Goal: Information Seeking & Learning: Learn about a topic

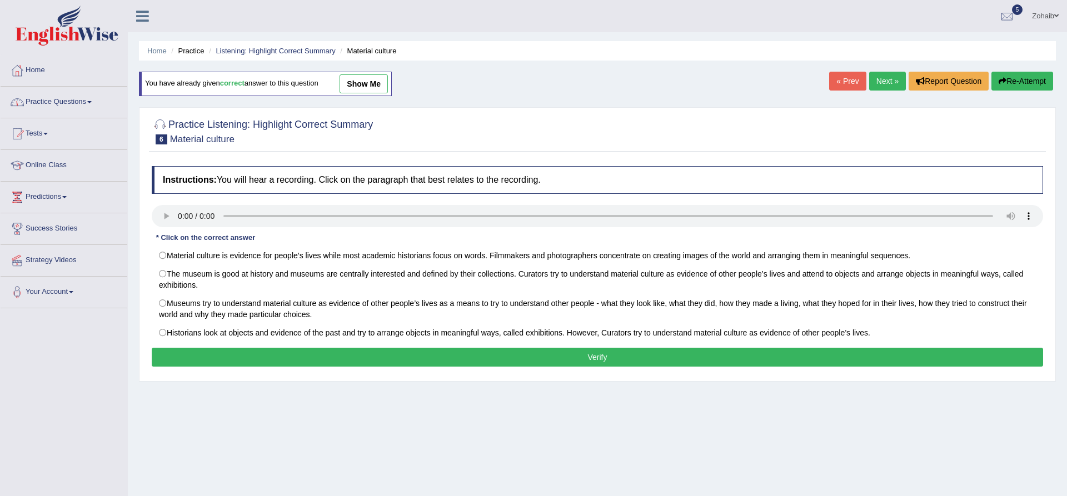
click at [54, 108] on link "Practice Questions" at bounding box center [64, 101] width 127 height 28
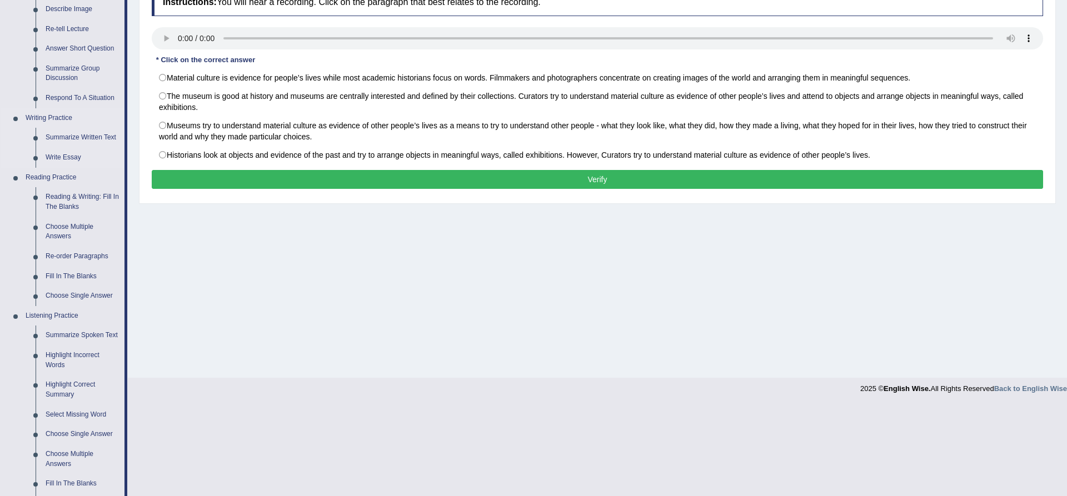
scroll to position [180, 0]
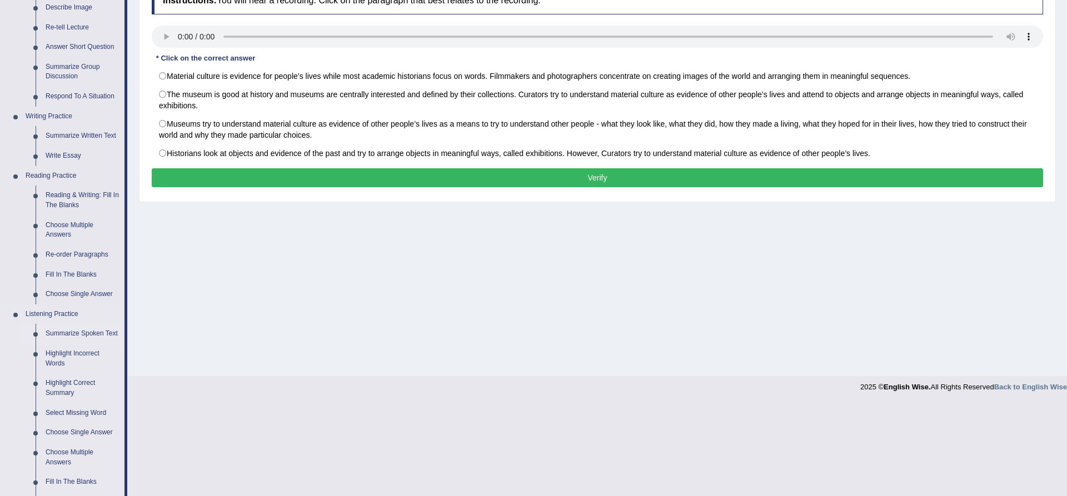
click at [76, 335] on link "Summarize Spoken Text" at bounding box center [83, 334] width 84 height 20
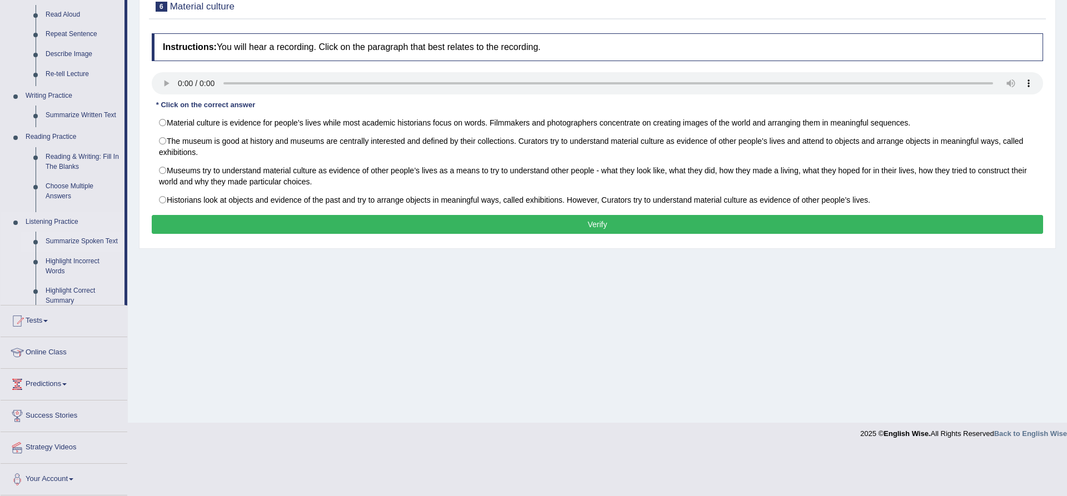
scroll to position [87, 0]
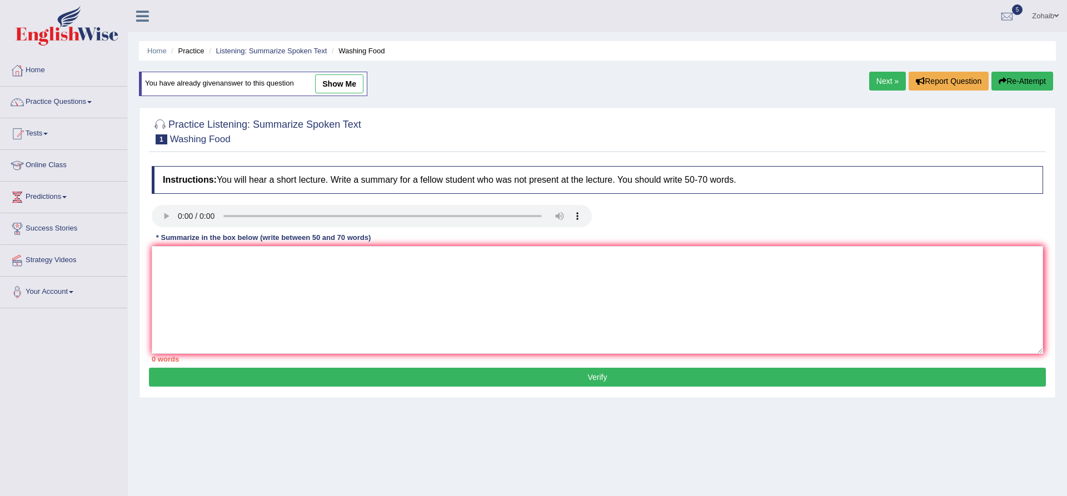
click at [344, 85] on link "show me" at bounding box center [339, 83] width 48 height 19
type textarea "The peaker provided a comprehensive overview of food contamination, highlightin…"
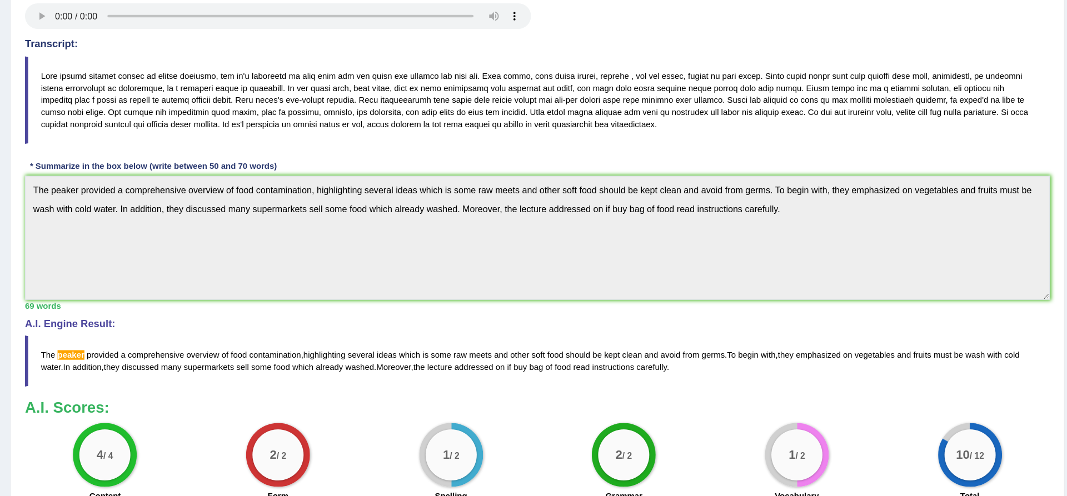
scroll to position [193, 0]
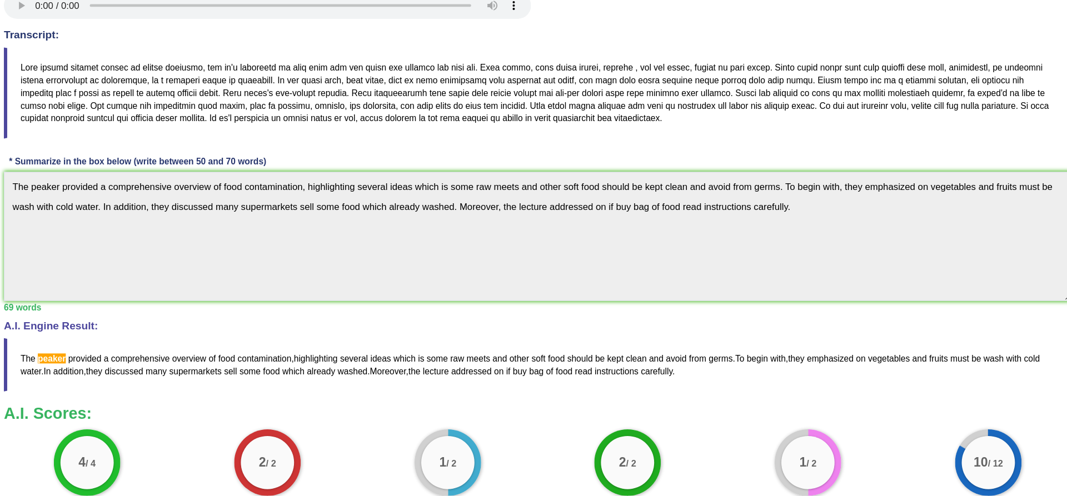
click at [817, 336] on blockquote "The peaker provided a comprehensive overview of food contamination , highlighti…" at bounding box center [598, 315] width 892 height 44
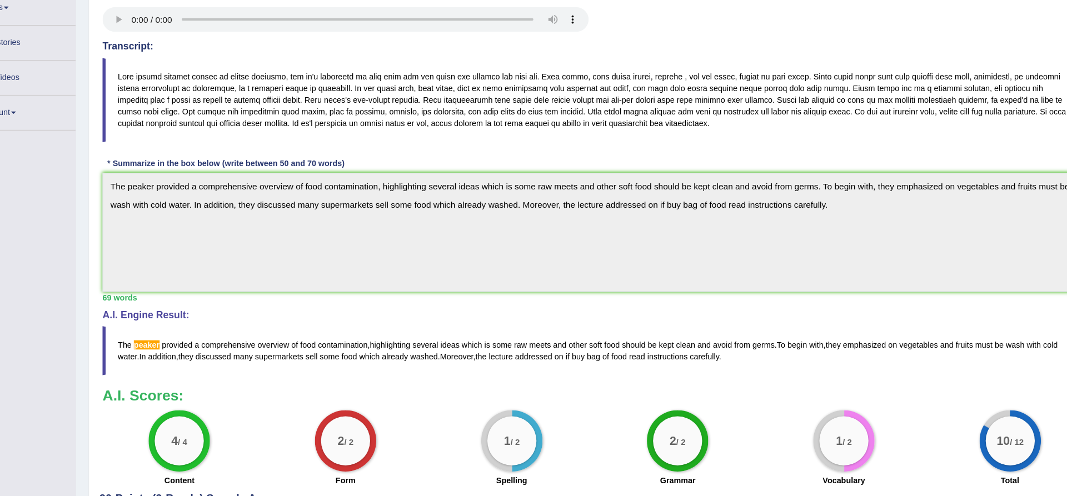
scroll to position [187, 0]
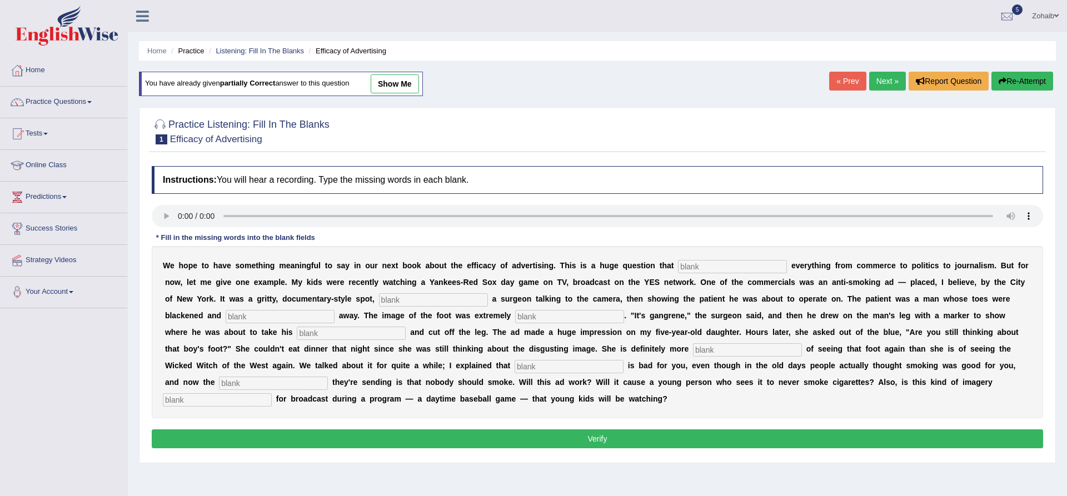
click at [395, 84] on link "show me" at bounding box center [395, 83] width 48 height 19
type input "impact"
type input "featuring"
type input "running"
type input "disgusting"
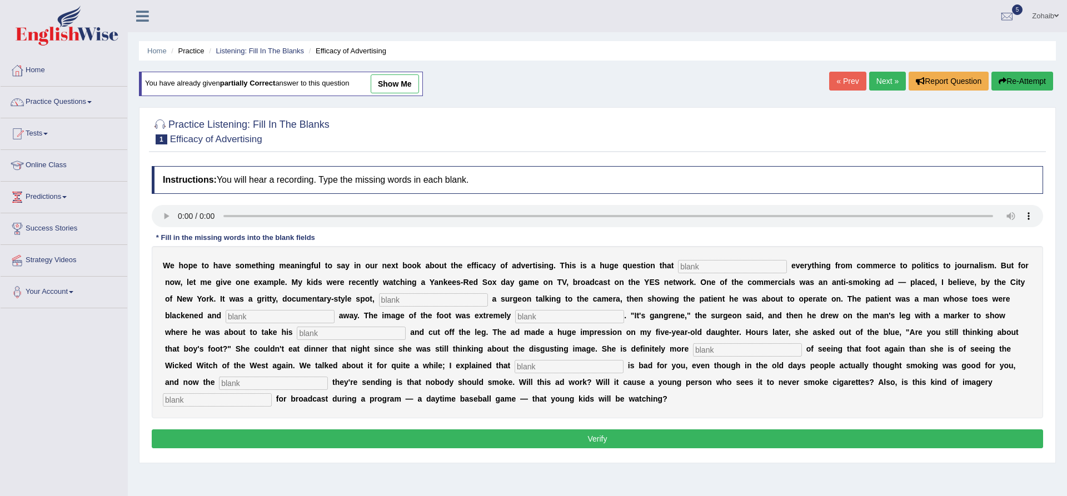
type input "hacks"
type input "scared"
type input "smoking"
type input "message"
type input "propriate"
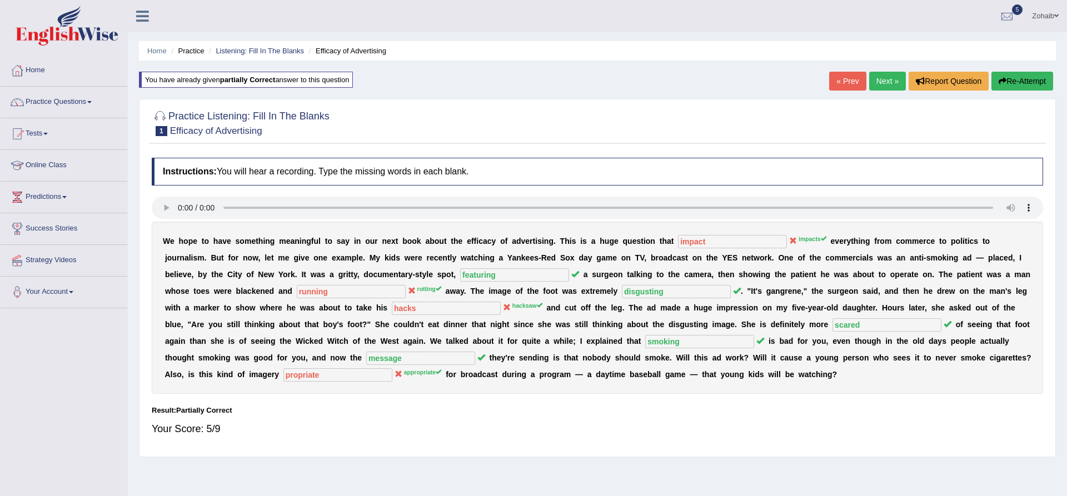
click at [891, 83] on link "Next »" at bounding box center [888, 81] width 37 height 19
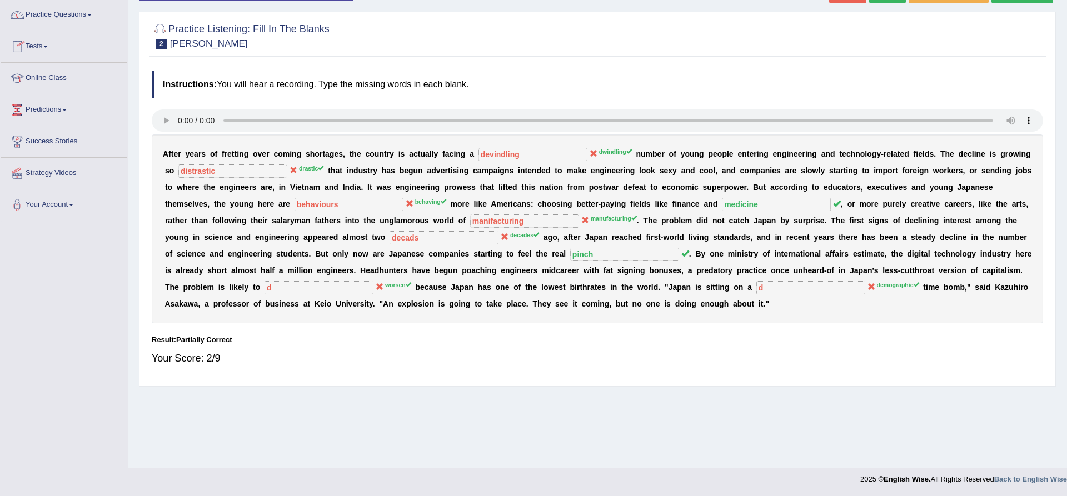
click at [42, 44] on link "Tests" at bounding box center [64, 45] width 127 height 28
click at [36, 107] on link "History" at bounding box center [73, 112] width 104 height 20
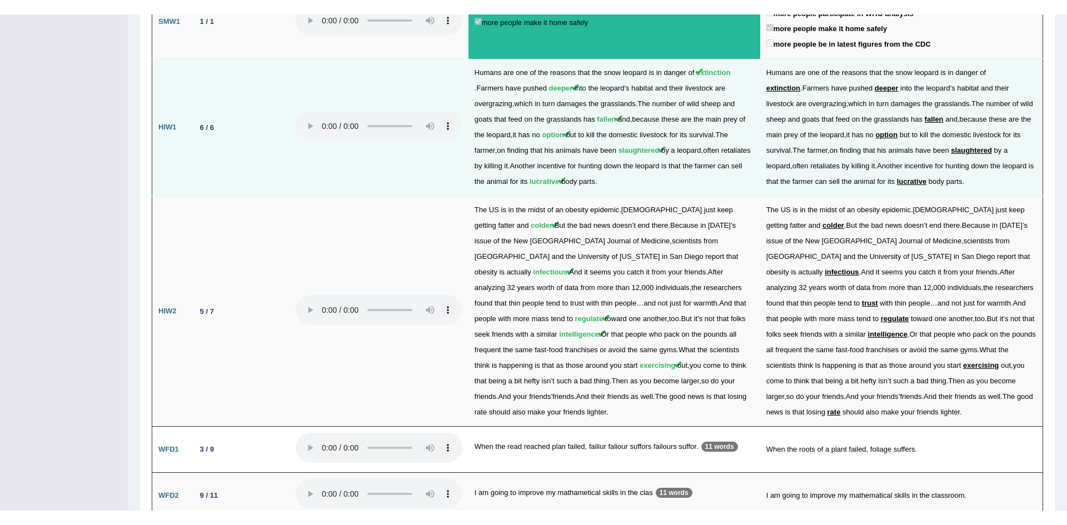
scroll to position [1359, 0]
